Goal: Transaction & Acquisition: Obtain resource

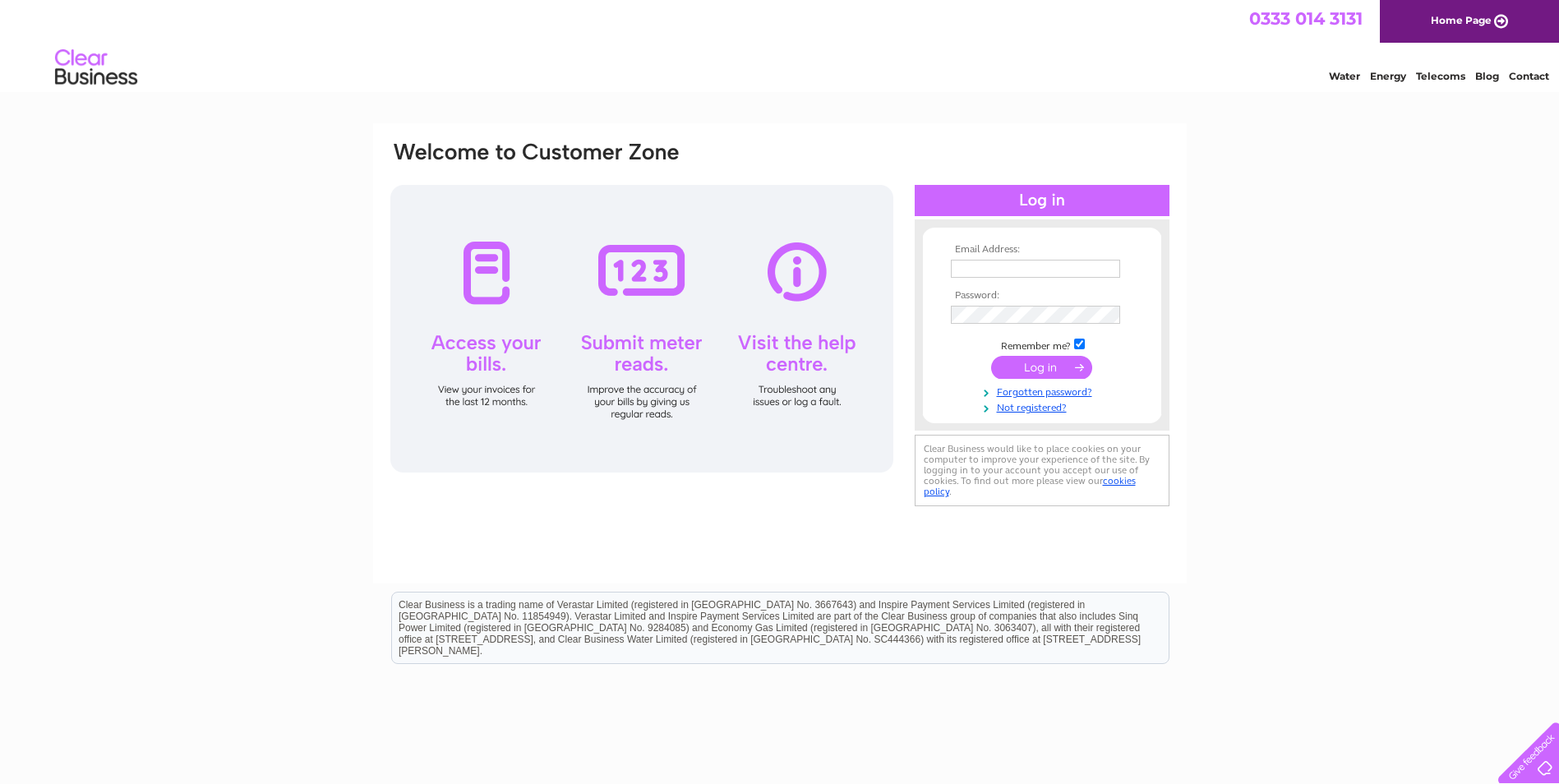
click at [974, 267] on input "text" at bounding box center [1035, 268] width 169 height 18
type input "angelaw@skvuk.com"
click at [1054, 360] on input "submit" at bounding box center [1042, 368] width 101 height 23
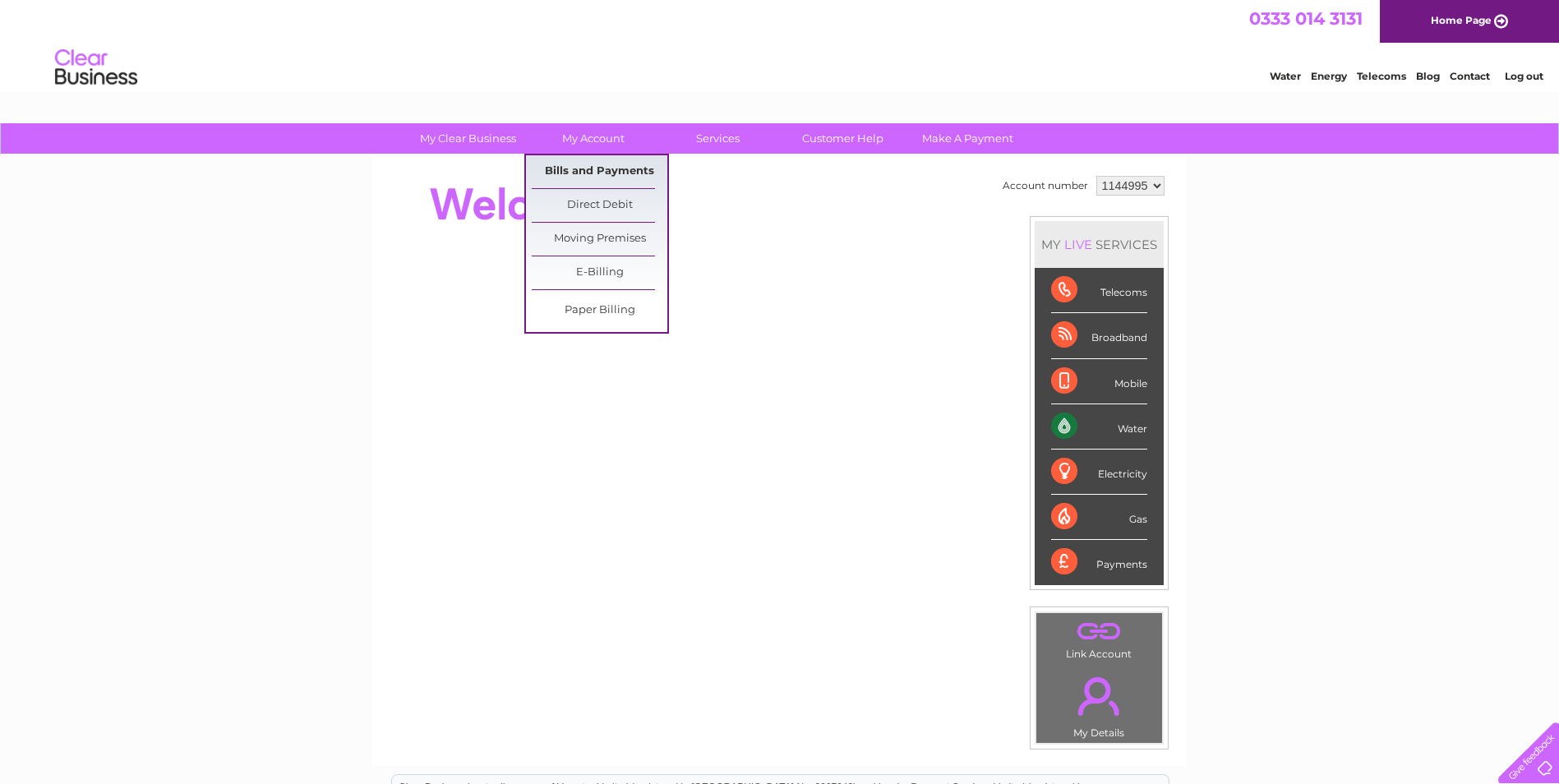
click at [571, 168] on link "Bills and Payments" at bounding box center [599, 171] width 136 height 33
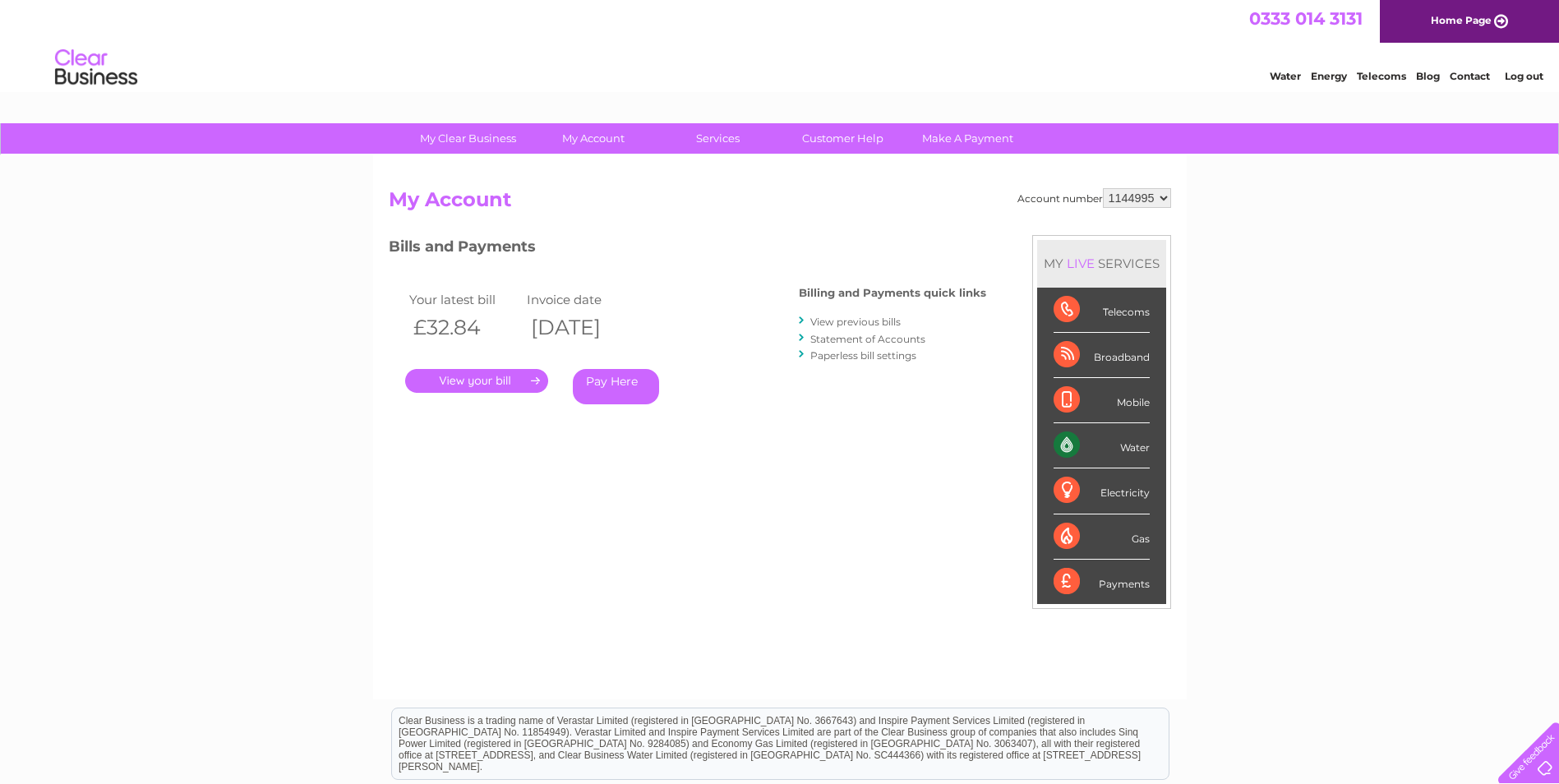
click at [455, 380] on link "." at bounding box center [477, 381] width 143 height 24
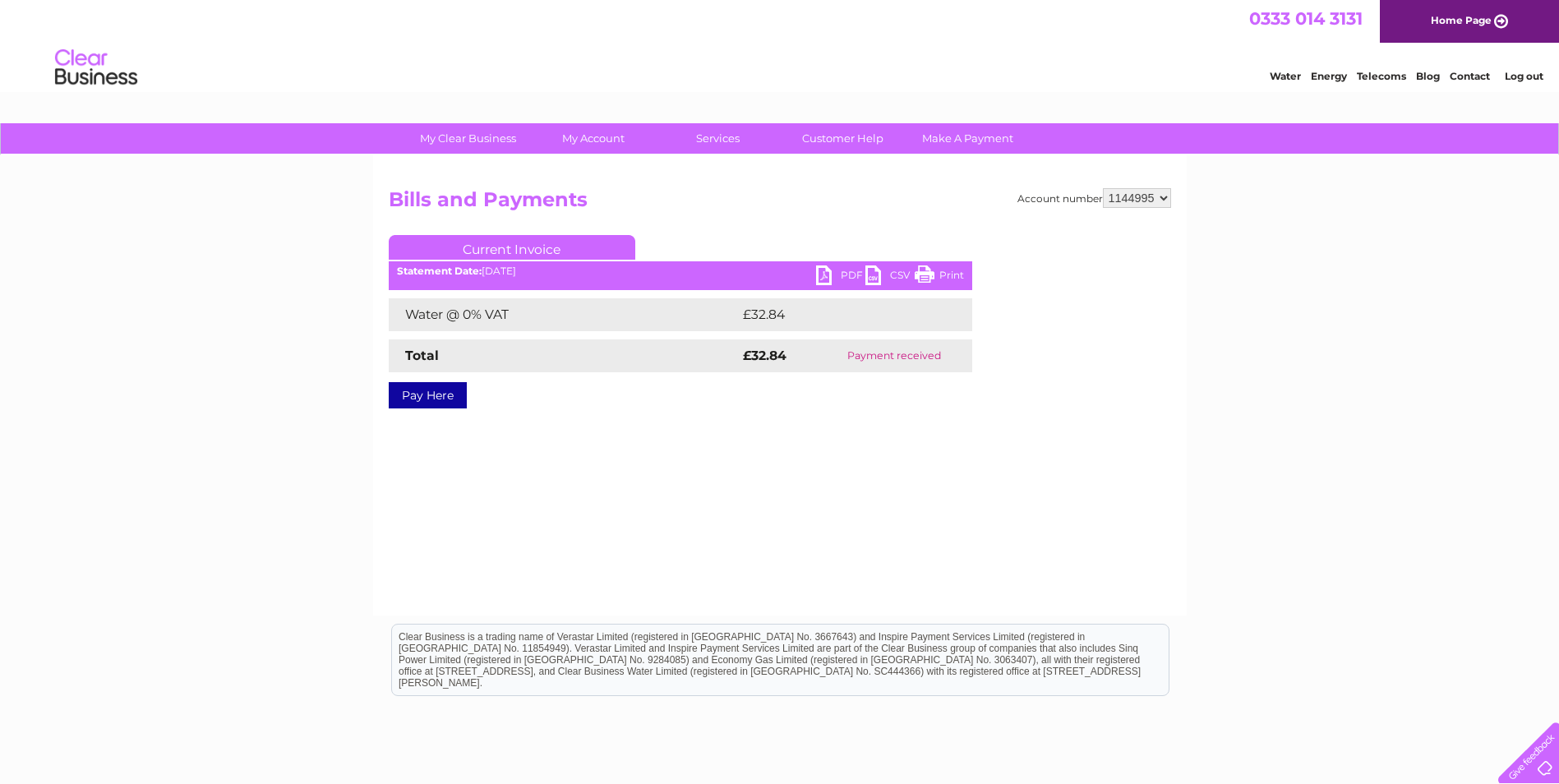
click at [834, 269] on link "PDF" at bounding box center [841, 277] width 50 height 24
click at [1528, 67] on li "Log out" at bounding box center [1524, 76] width 50 height 20
click at [1524, 73] on link "Log out" at bounding box center [1524, 76] width 39 height 13
